Goal: Navigation & Orientation: Find specific page/section

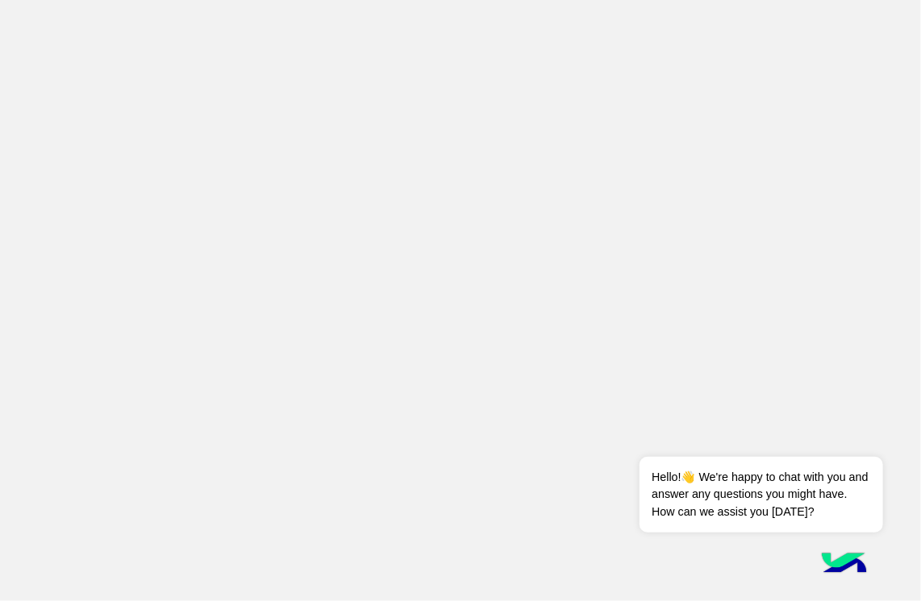
click at [816, 193] on app-root at bounding box center [460, 300] width 921 height 601
